Goal: Information Seeking & Learning: Learn about a topic

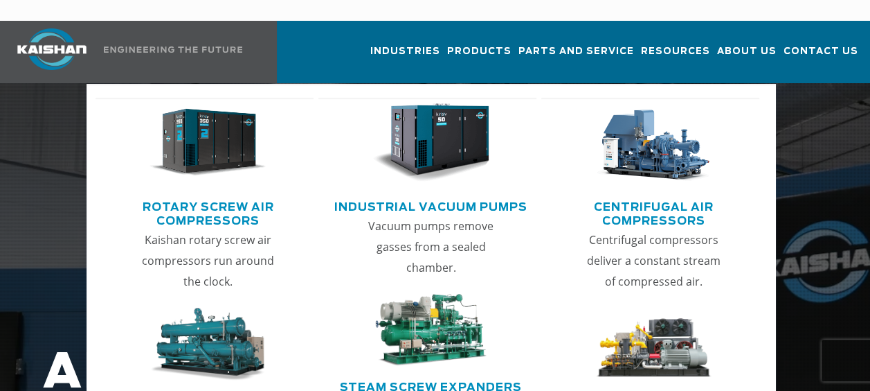
click at [230, 195] on link "Rotary Screw Air Compressors" at bounding box center [208, 212] width 212 height 35
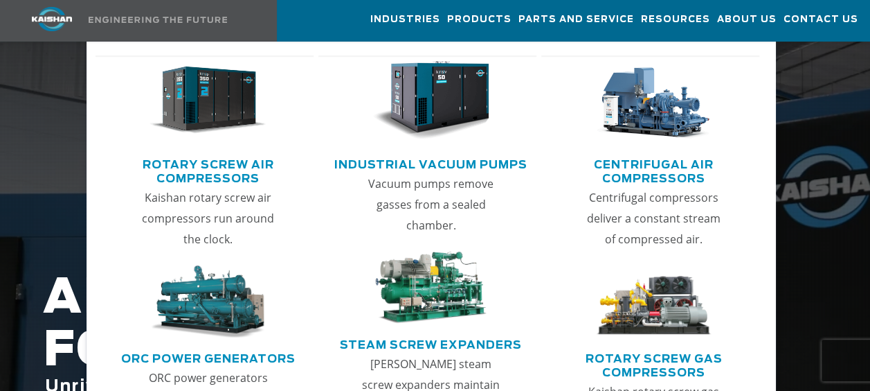
scroll to position [69, 0]
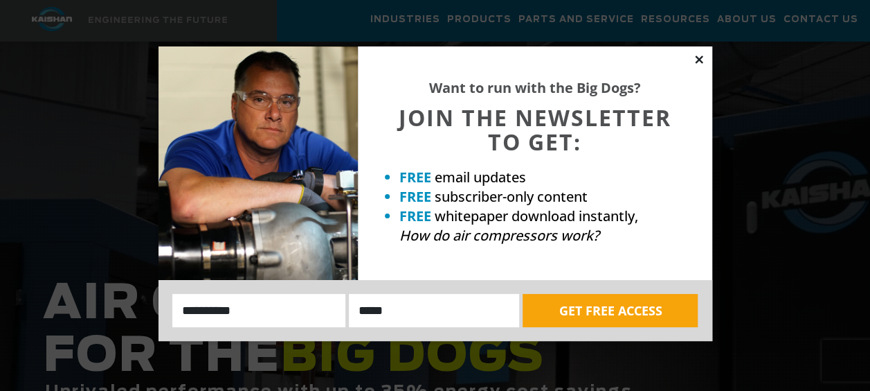
click at [697, 57] on icon at bounding box center [699, 59] width 8 height 8
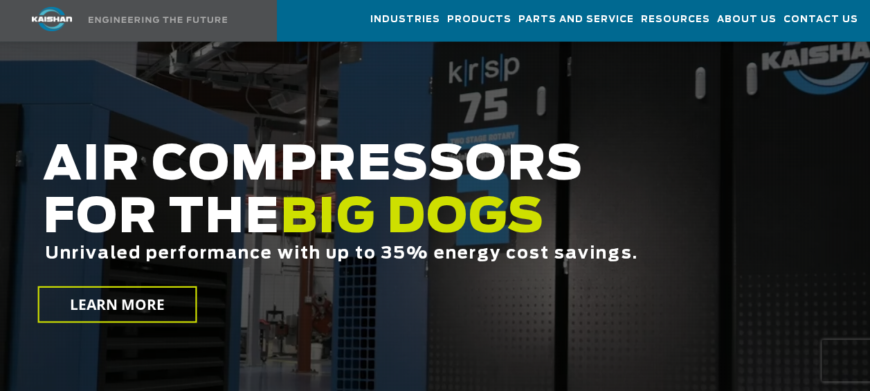
scroll to position [0, 0]
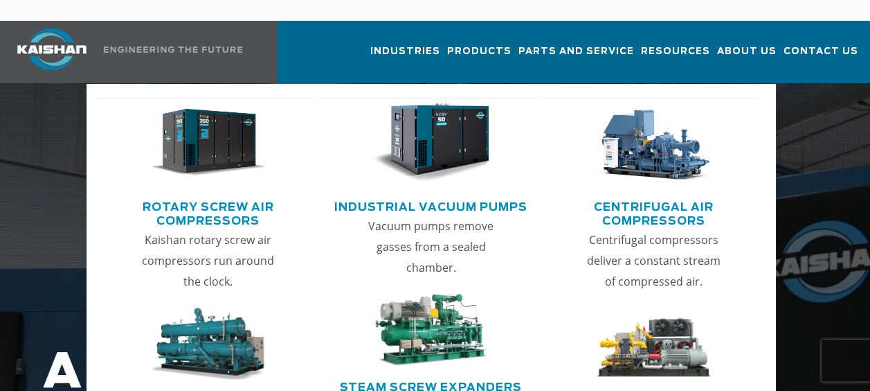
click at [446, 195] on link "Industrial Vacuum Pumps" at bounding box center [430, 205] width 193 height 21
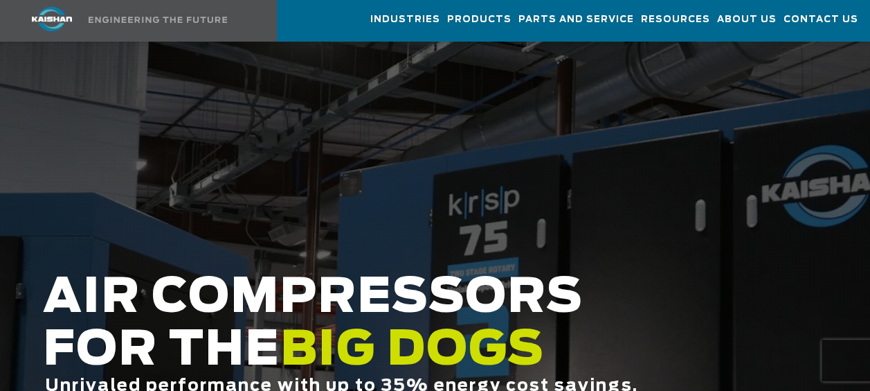
scroll to position [69, 0]
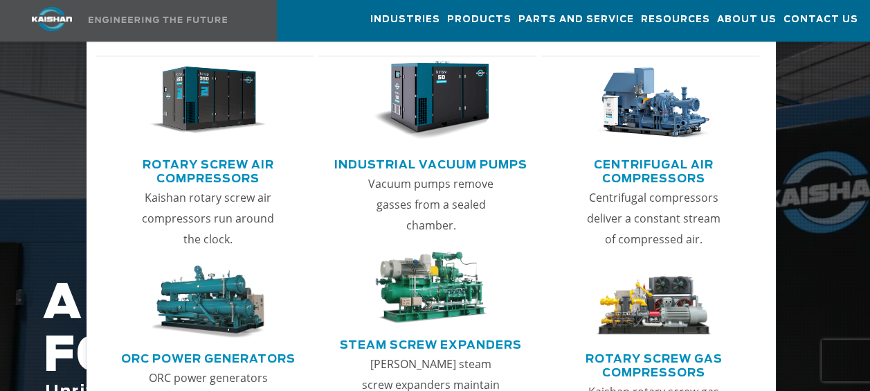
click at [233, 177] on link "Rotary Screw Air Compressors" at bounding box center [208, 169] width 212 height 35
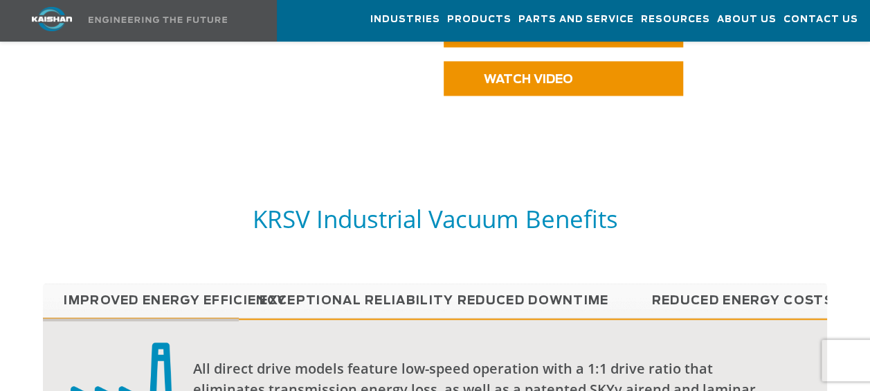
scroll to position [1170, 0]
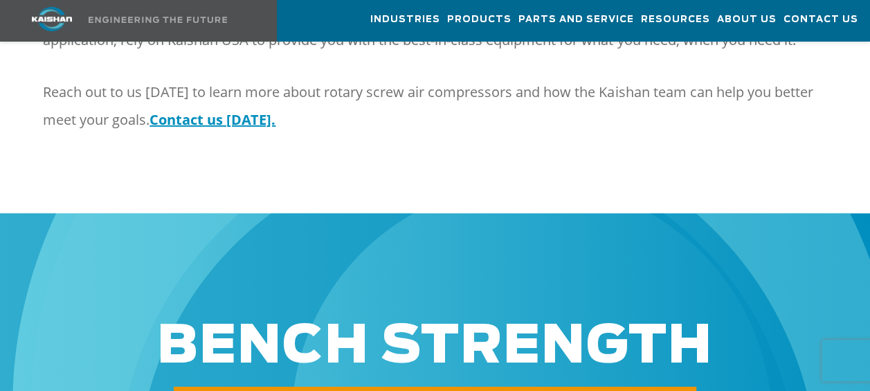
scroll to position [1868, 0]
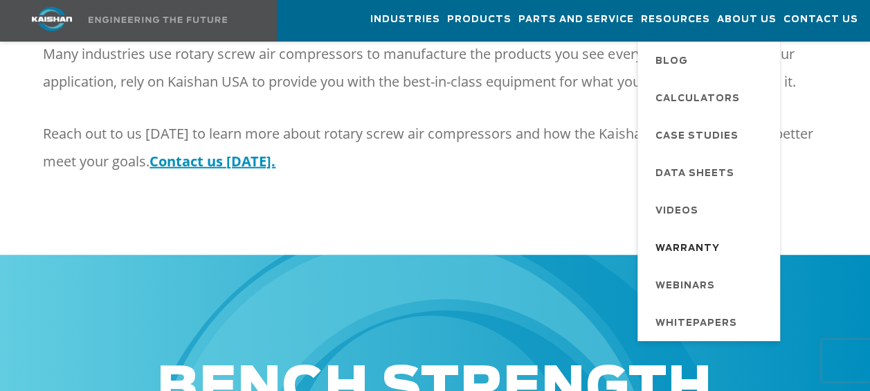
click at [706, 247] on span "Warranty" at bounding box center [688, 249] width 64 height 24
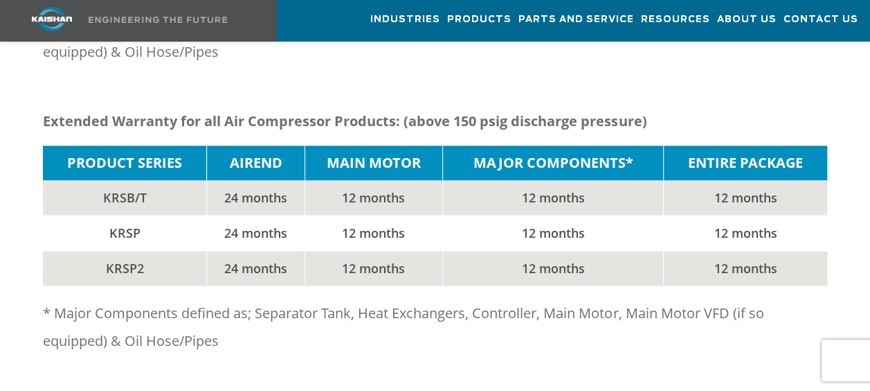
scroll to position [969, 0]
